Goal: Information Seeking & Learning: Compare options

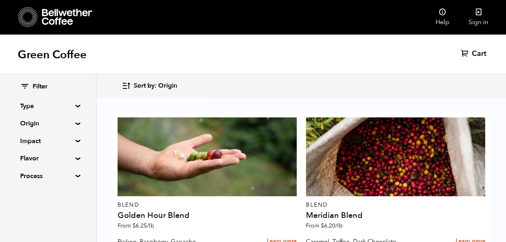
click at [76, 122] on summary "Origin" at bounding box center [48, 124] width 56 height 10
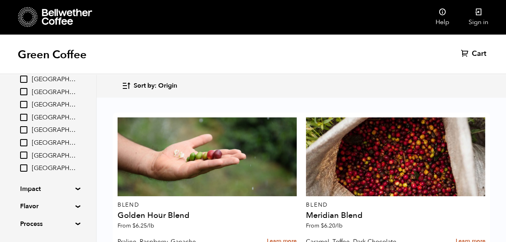
scroll to position [108, 0]
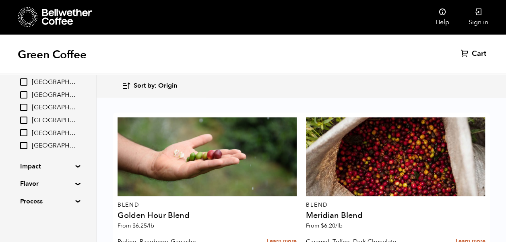
click at [74, 202] on summary "Process" at bounding box center [48, 202] width 56 height 10
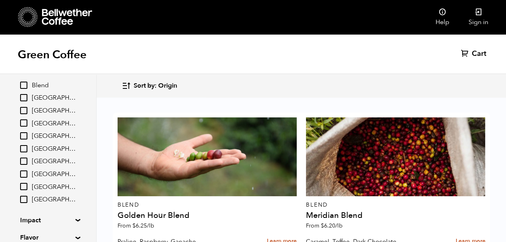
scroll to position [0, 0]
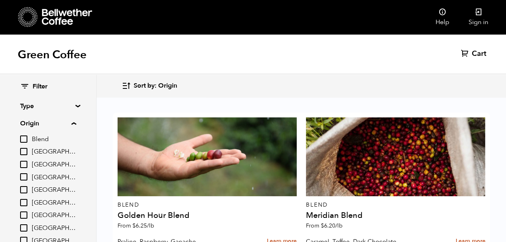
click at [74, 105] on summary "Type" at bounding box center [48, 106] width 56 height 10
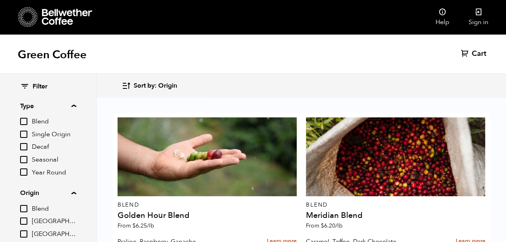
click at [72, 105] on summary "Type" at bounding box center [48, 106] width 56 height 10
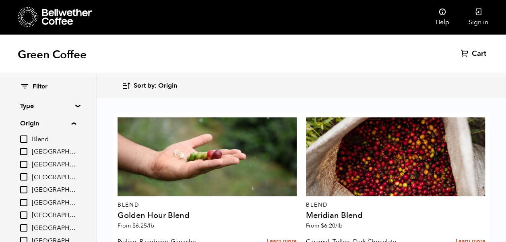
click at [130, 81] on icon "button" at bounding box center [126, 85] width 9 height 9
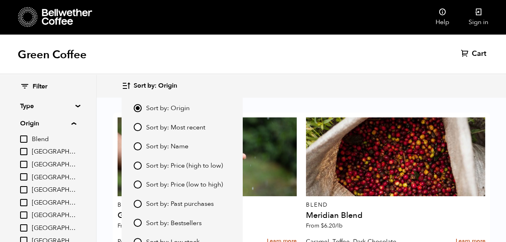
click at [140, 186] on input "Sort by: Price (low to high)" at bounding box center [138, 185] width 8 height 8
radio input "true"
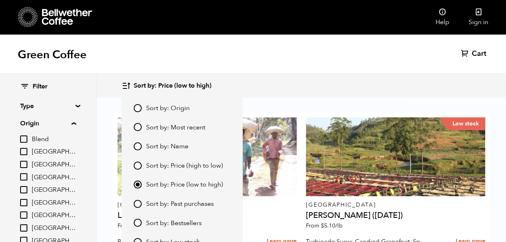
click at [449, 84] on div "Sort by: Price (low to high) Sort by: Origin Sort by: Most recent Sort by: Name…" at bounding box center [301, 85] width 359 height 19
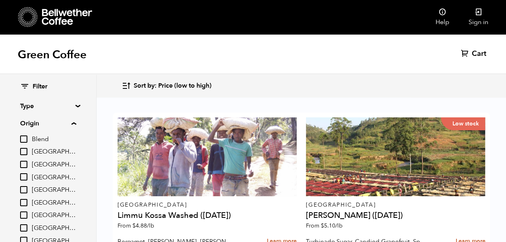
scroll to position [695, 0]
